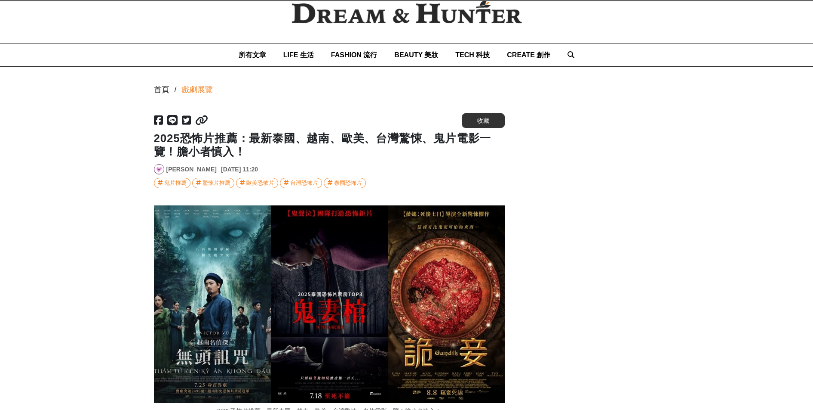
scroll to position [172, 0]
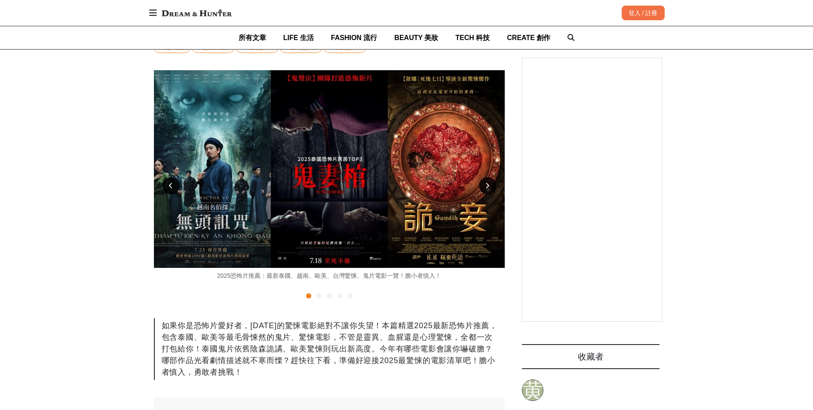
click at [355, 183] on img at bounding box center [329, 168] width 351 height 197
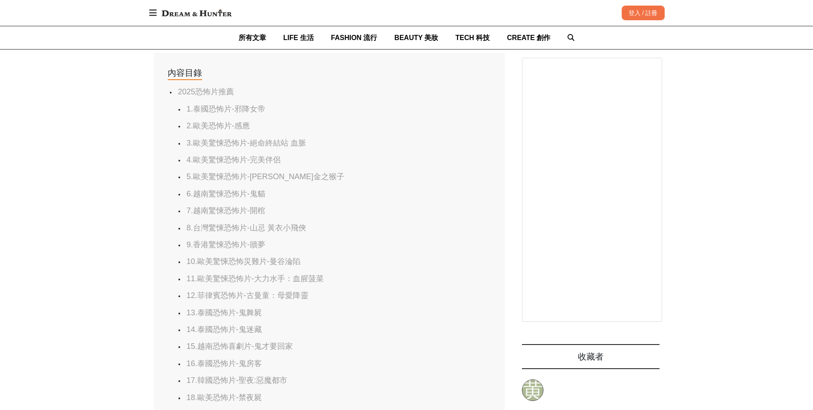
scroll to position [0, 351]
click at [354, 249] on li "9.香港驚悚恐怖片-贖夢" at bounding box center [329, 245] width 288 height 10
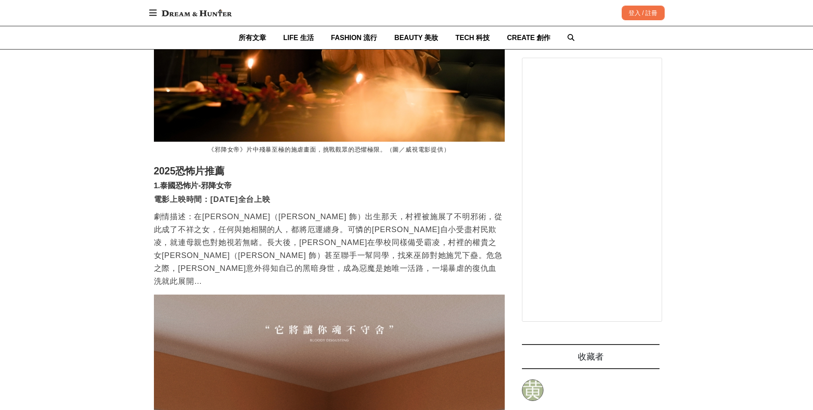
scroll to position [0, 0]
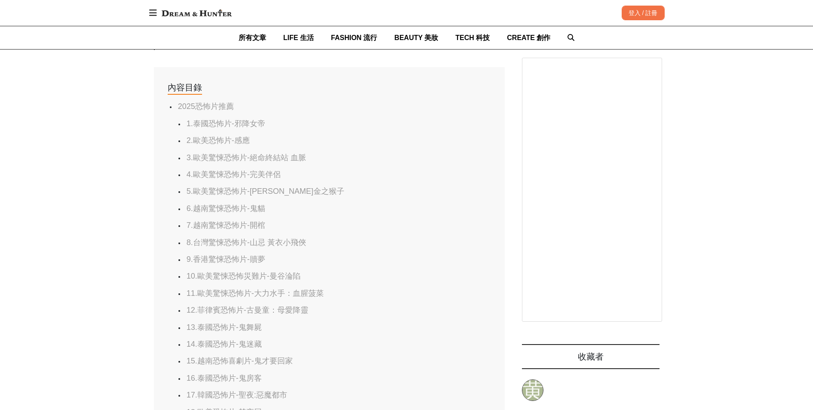
click at [367, 333] on ul "1.泰國恐怖片-邪降女帝 2.歐美恐怖片-感應 3.歐美驚悚恐怖片-絕命終結站 血脈 4.歐美驚悚恐怖片-完美伴侶 5.歐美驚悚恐怖片-史蒂芬金之猴子 6.越…" at bounding box center [329, 395] width 306 height 552
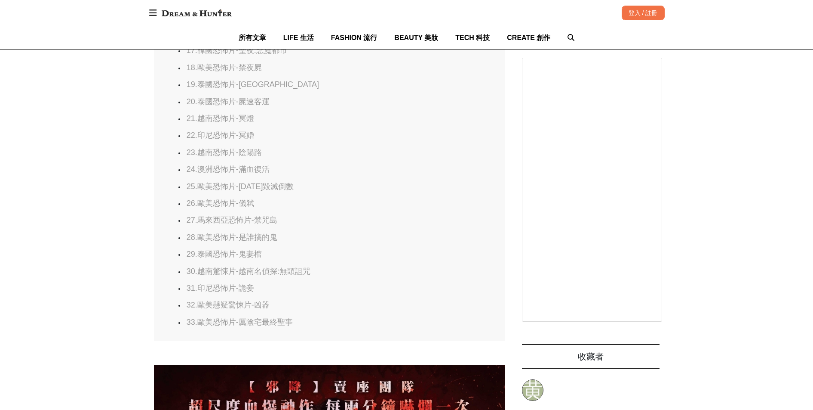
click at [320, 182] on li "25.歐美恐怖片-[DATE]毀滅倒數" at bounding box center [329, 187] width 288 height 10
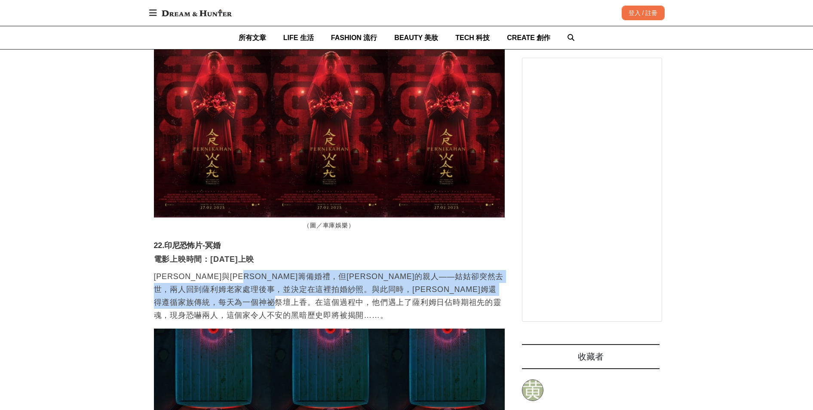
scroll to position [0, 1053]
drag, startPoint x: 293, startPoint y: 92, endPoint x: 432, endPoint y: 120, distance: 141.9
click at [432, 270] on p "[PERSON_NAME]與[PERSON_NAME]籌備婚禮，但[PERSON_NAME]的親人——姑姑卻突然去世，兩人回到薩利姆老家處理後事，並決定在這裡…" at bounding box center [329, 296] width 351 height 52
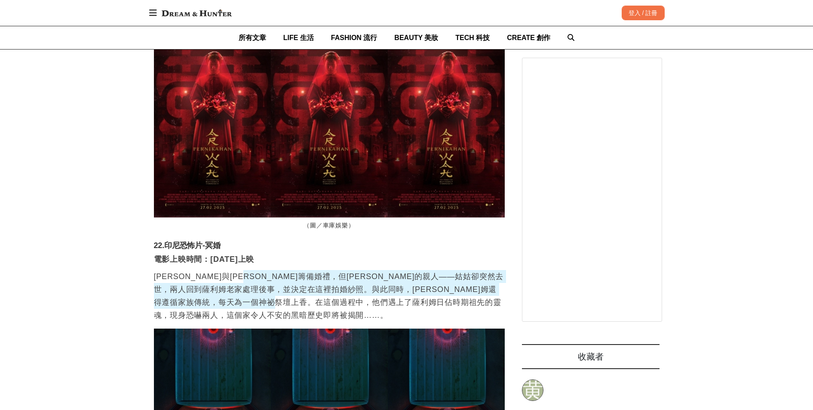
scroll to position [0, 351]
